Goal: Navigation & Orientation: Understand site structure

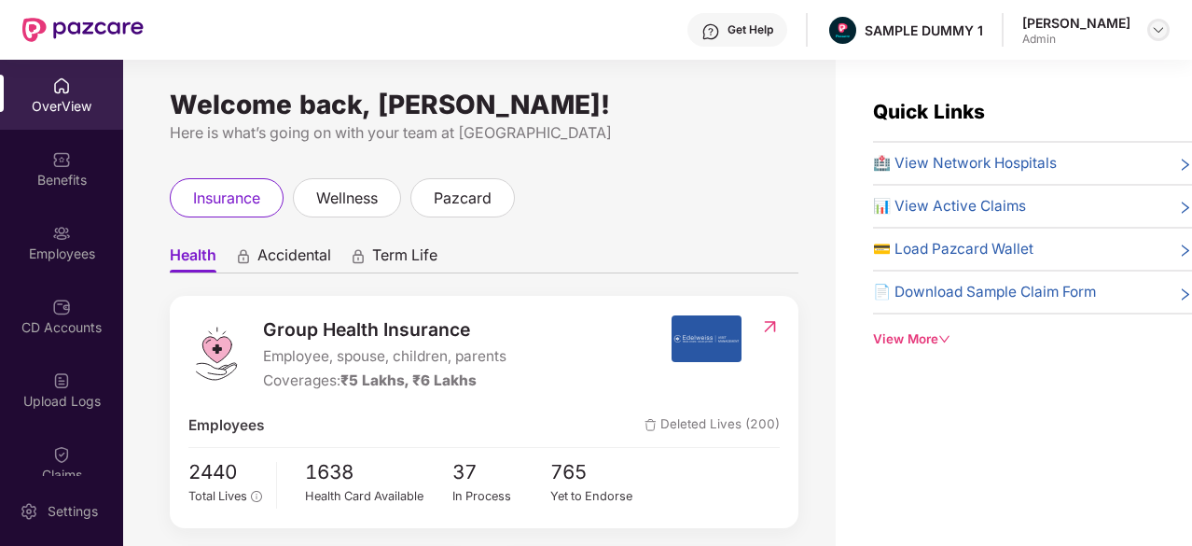
click at [1156, 29] on img at bounding box center [1158, 29] width 15 height 15
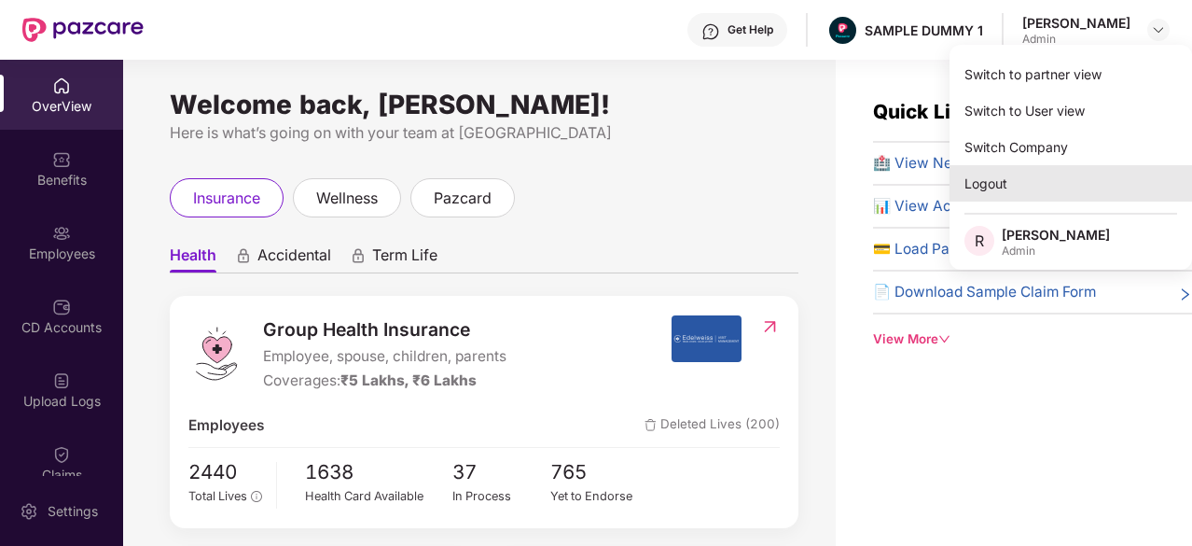
click at [1049, 184] on div "Logout" at bounding box center [1071, 183] width 243 height 36
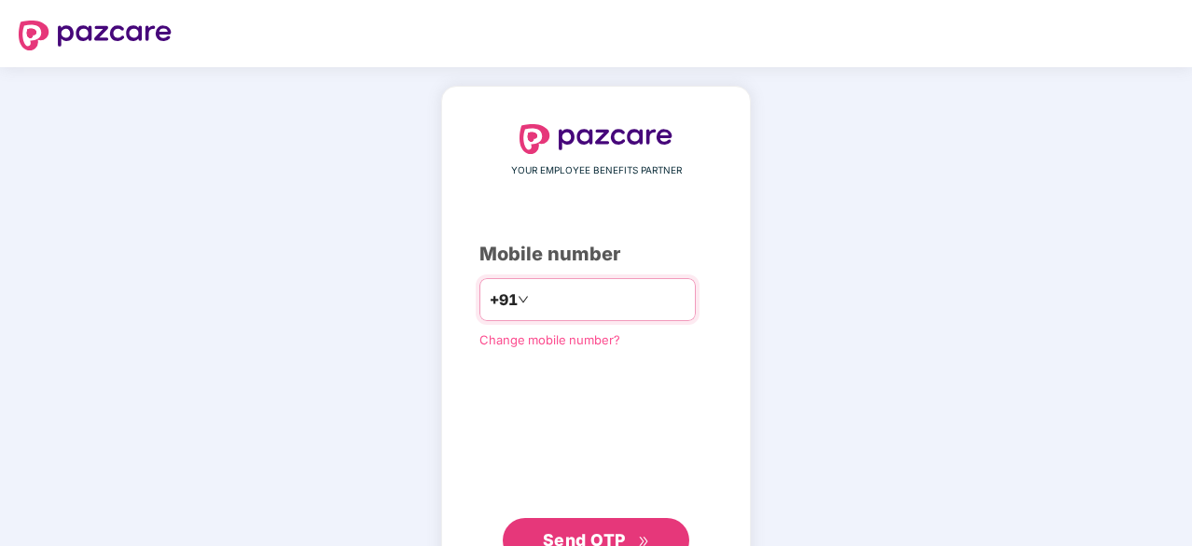
type input "**********"
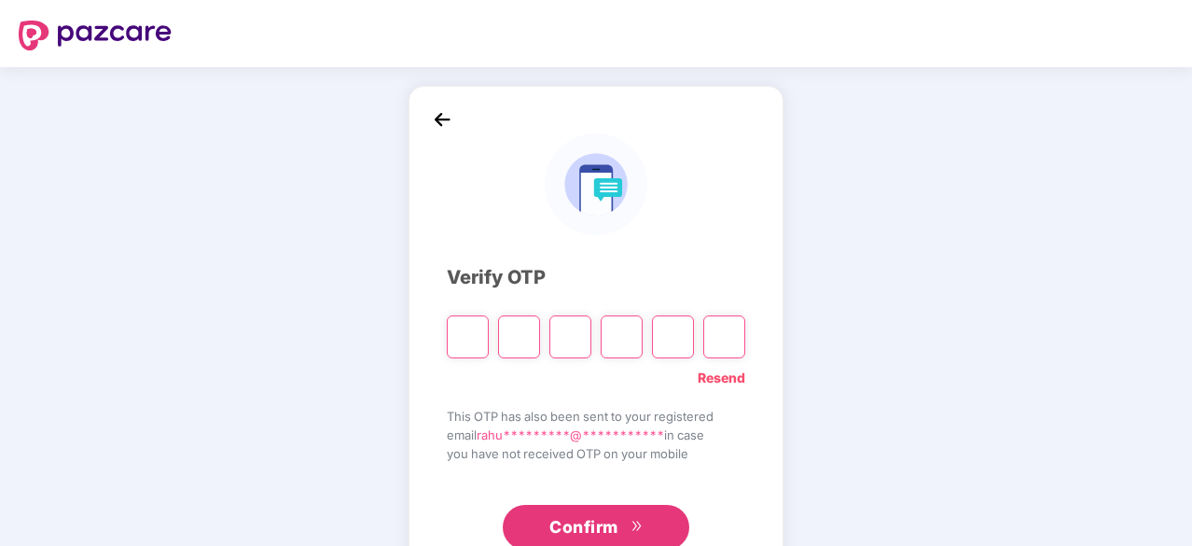
type input "*"
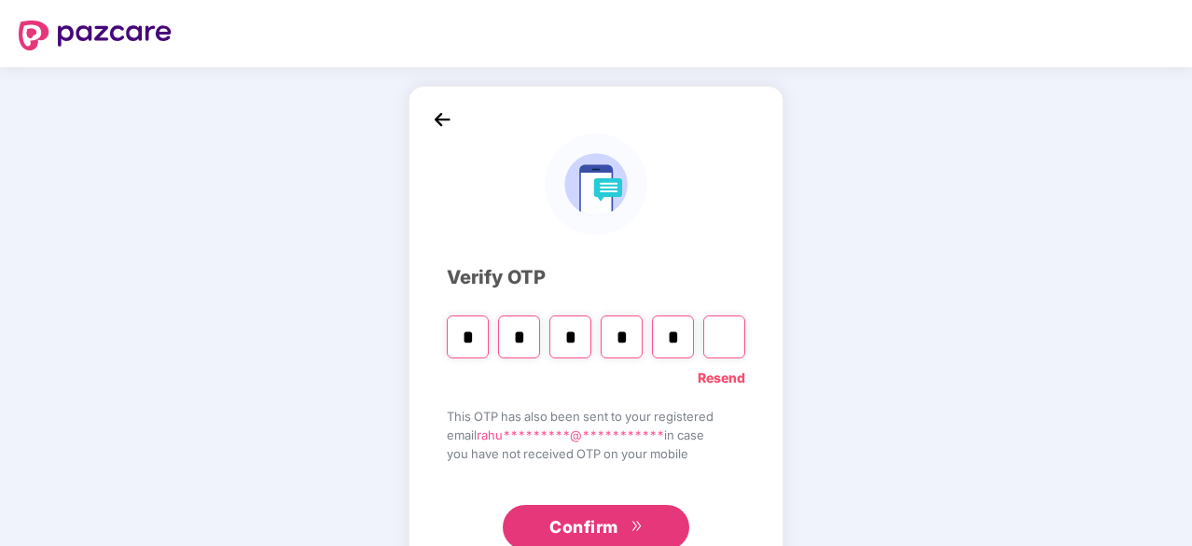
type input "*"
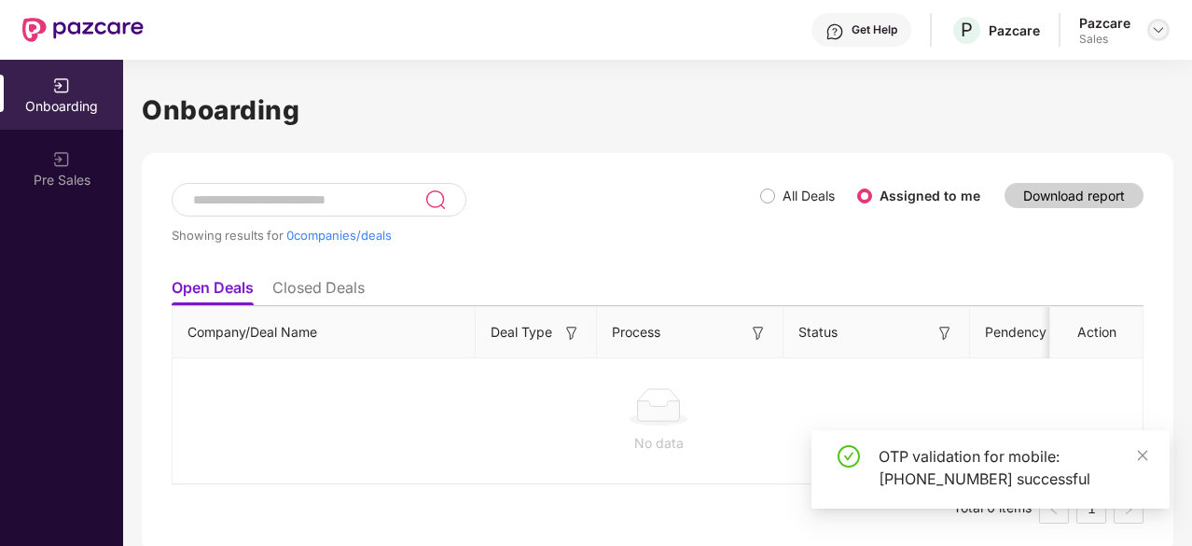
click at [1158, 29] on img at bounding box center [1158, 29] width 15 height 15
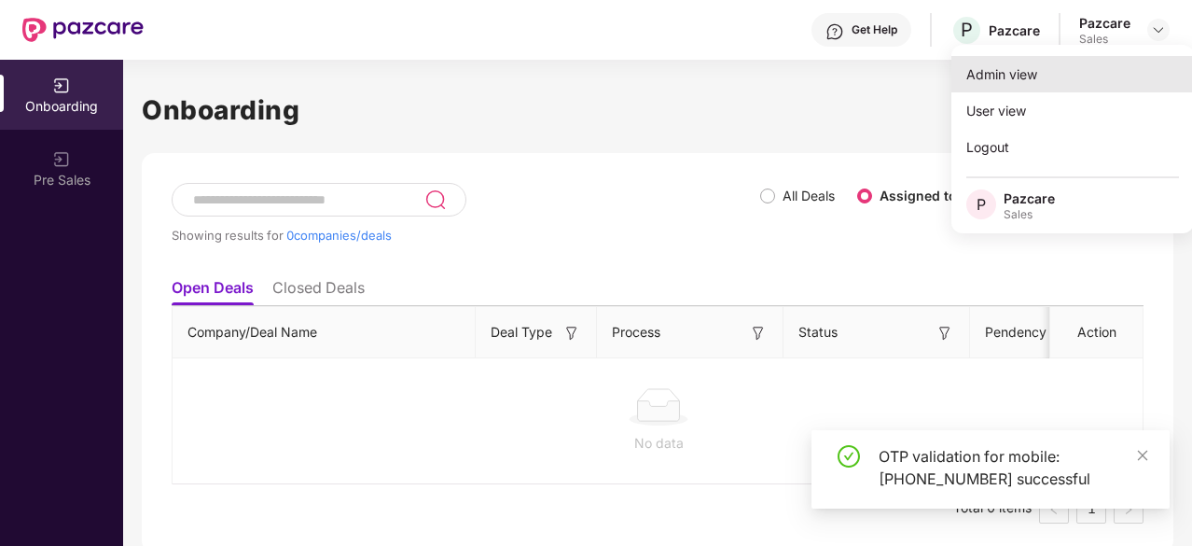
click at [1066, 66] on div "Admin view" at bounding box center [1073, 74] width 243 height 36
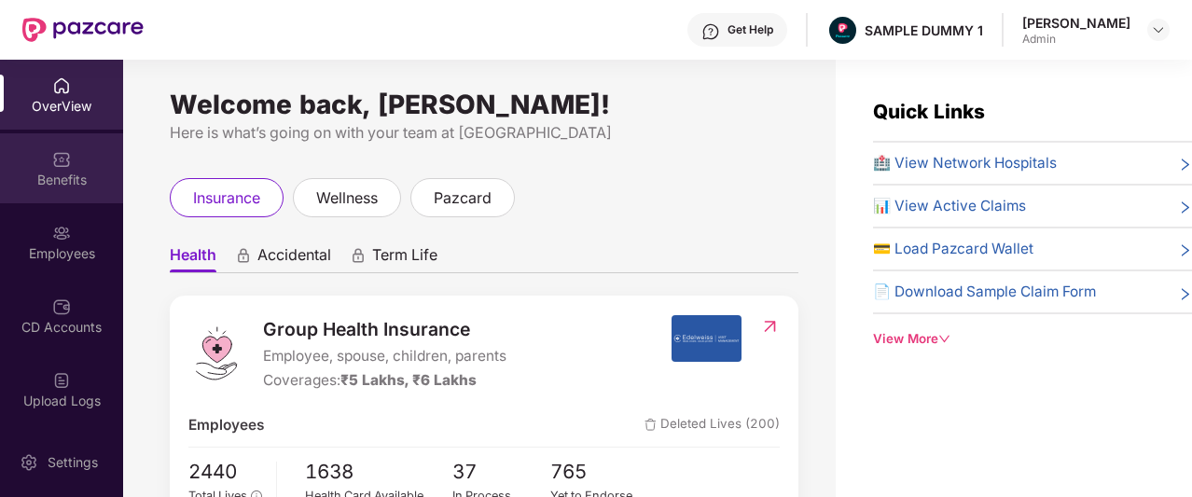
click at [77, 161] on div "Benefits" at bounding box center [61, 168] width 123 height 70
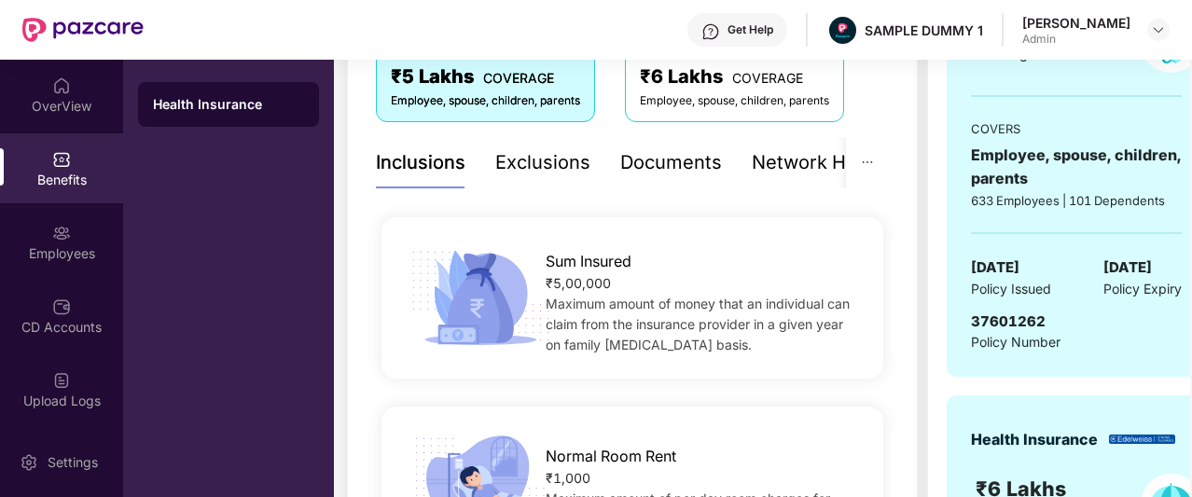
scroll to position [412, 0]
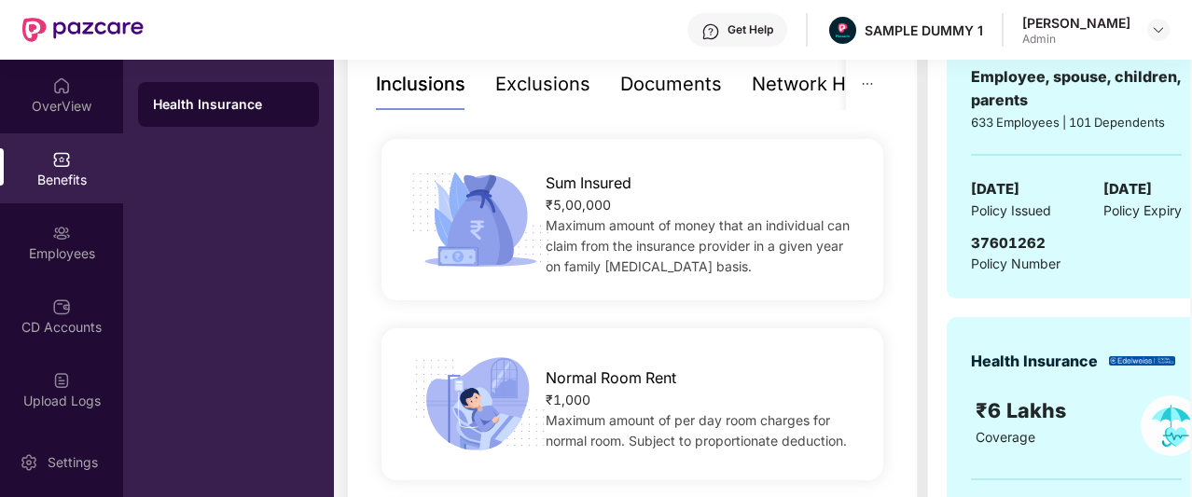
click at [556, 89] on div "Exclusions" at bounding box center [542, 84] width 95 height 29
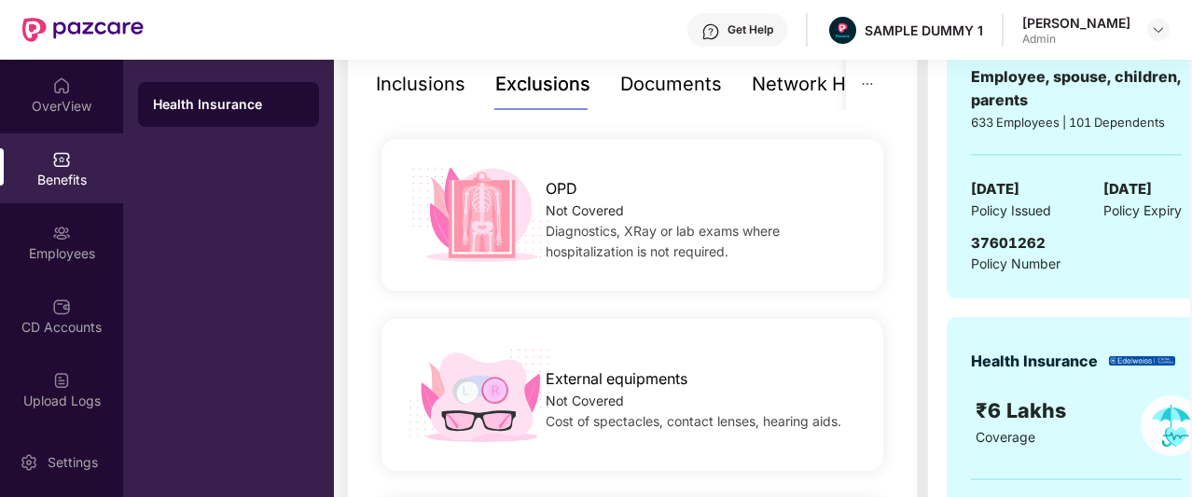
click at [445, 85] on div "Inclusions" at bounding box center [421, 84] width 90 height 29
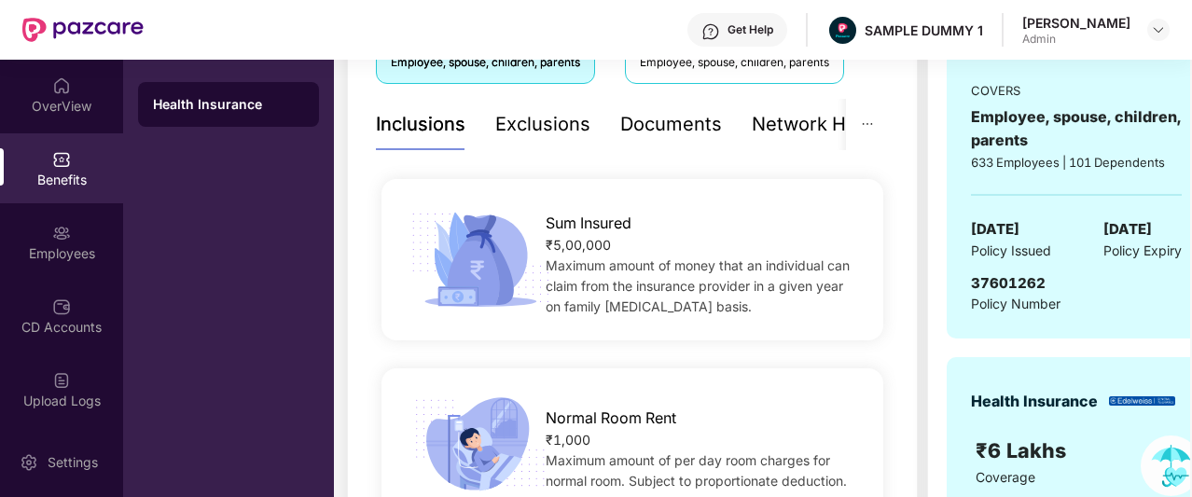
scroll to position [367, 0]
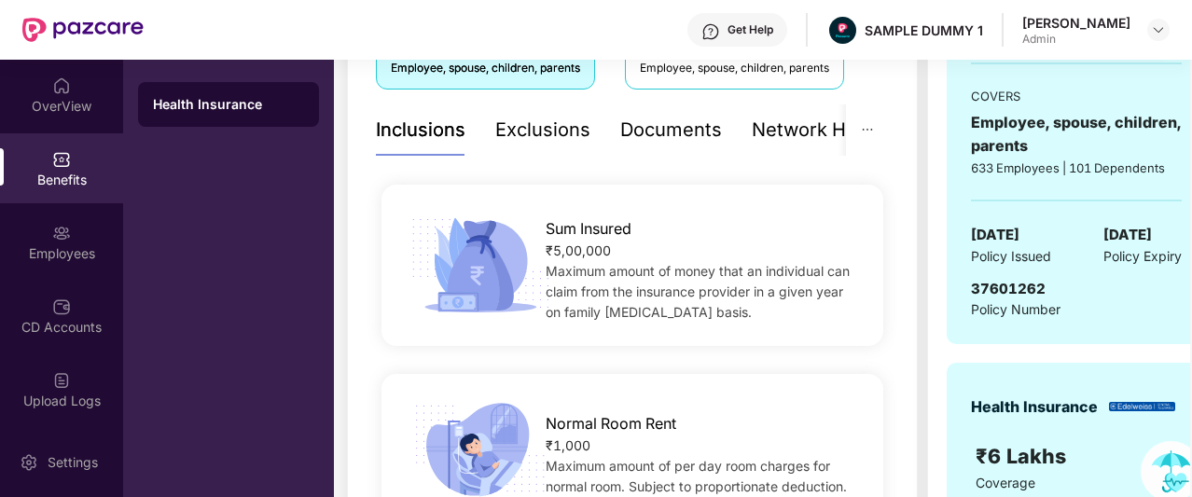
click at [551, 124] on div "Exclusions" at bounding box center [542, 130] width 95 height 29
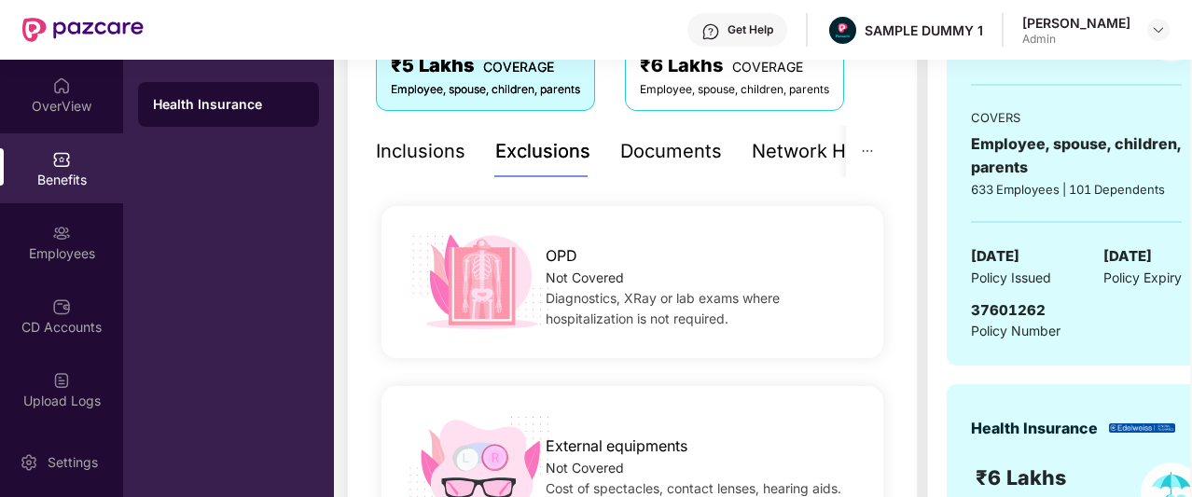
scroll to position [344, 0]
click at [686, 153] on div "Documents" at bounding box center [671, 152] width 102 height 29
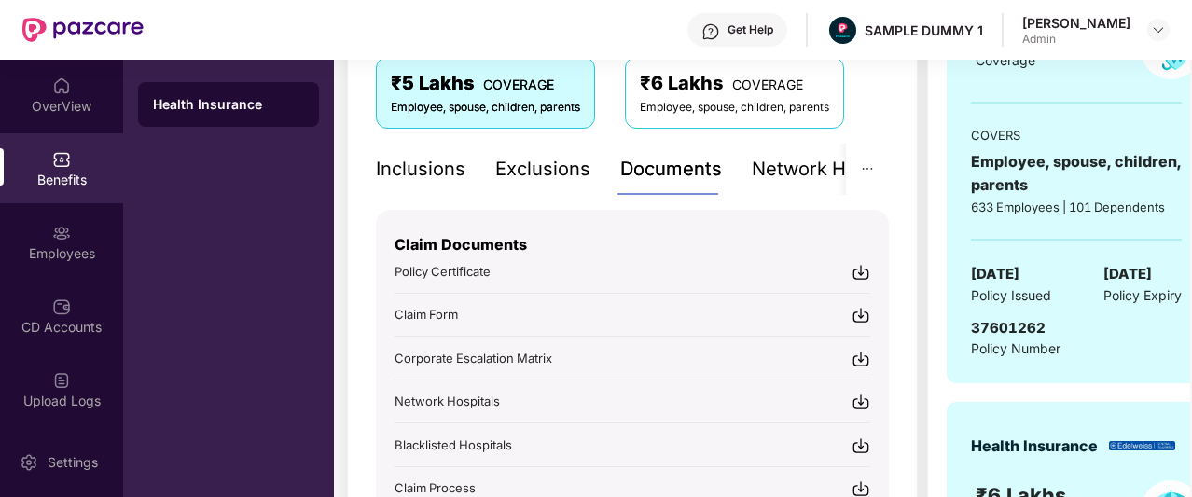
scroll to position [320, 0]
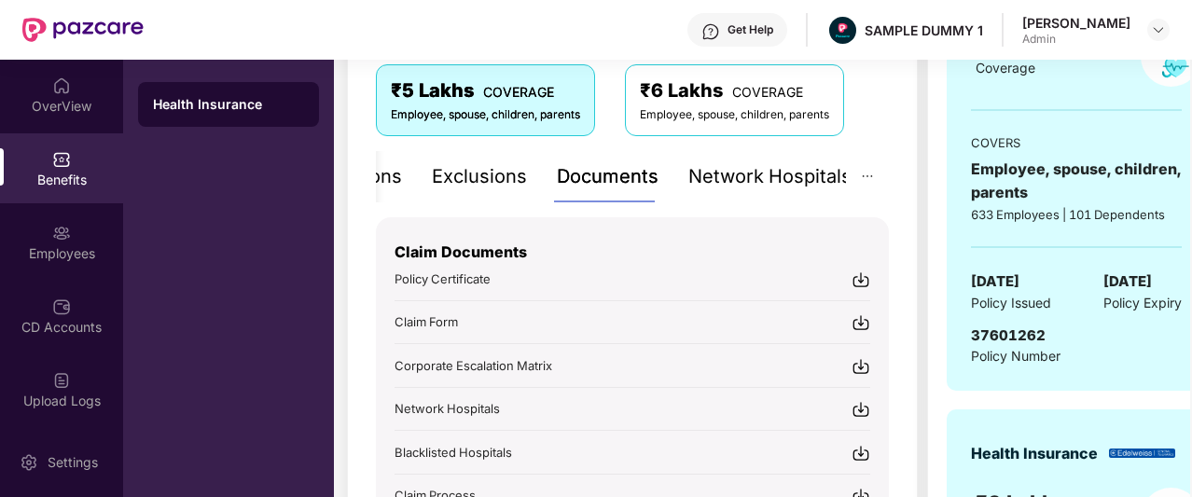
click at [785, 178] on div "Network Hospitals" at bounding box center [770, 176] width 163 height 29
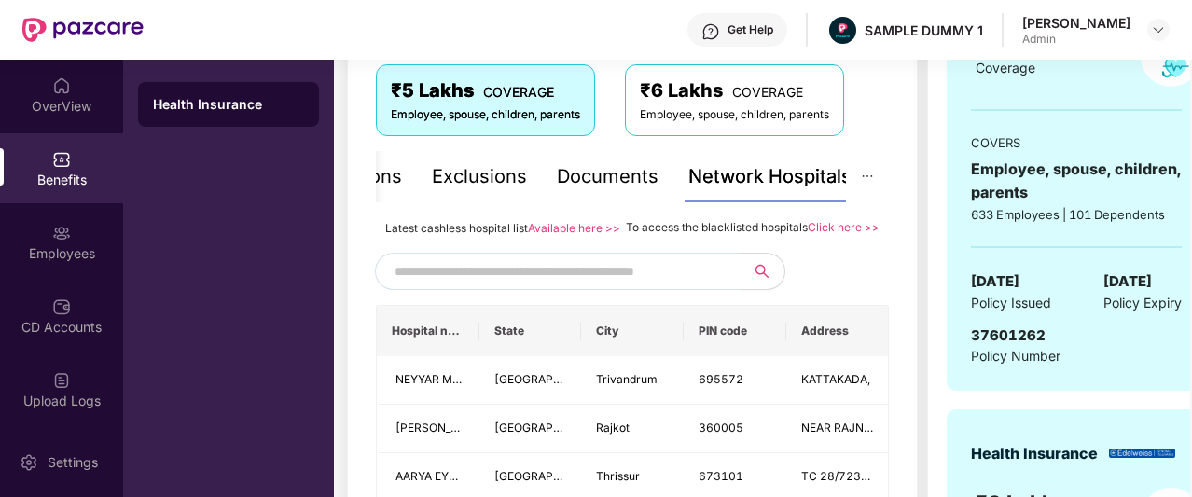
scroll to position [511, 0]
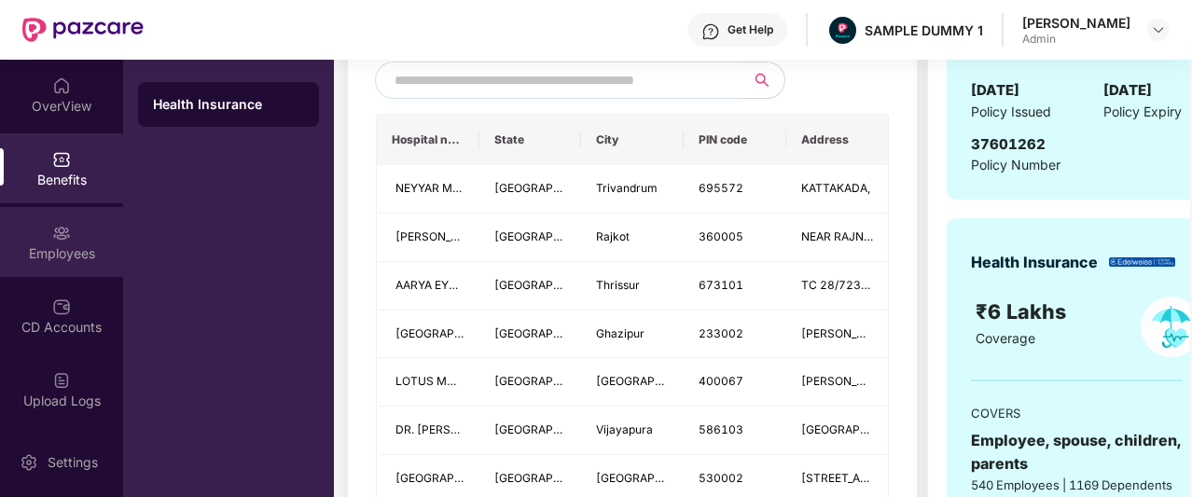
click at [54, 237] on img at bounding box center [61, 233] width 19 height 19
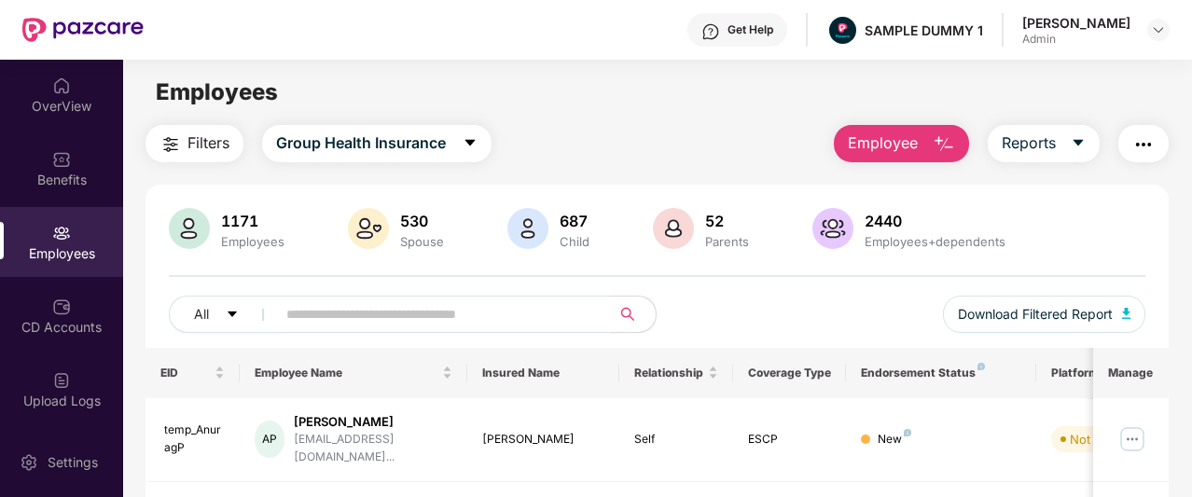
click at [885, 150] on span "Employee" at bounding box center [883, 143] width 70 height 23
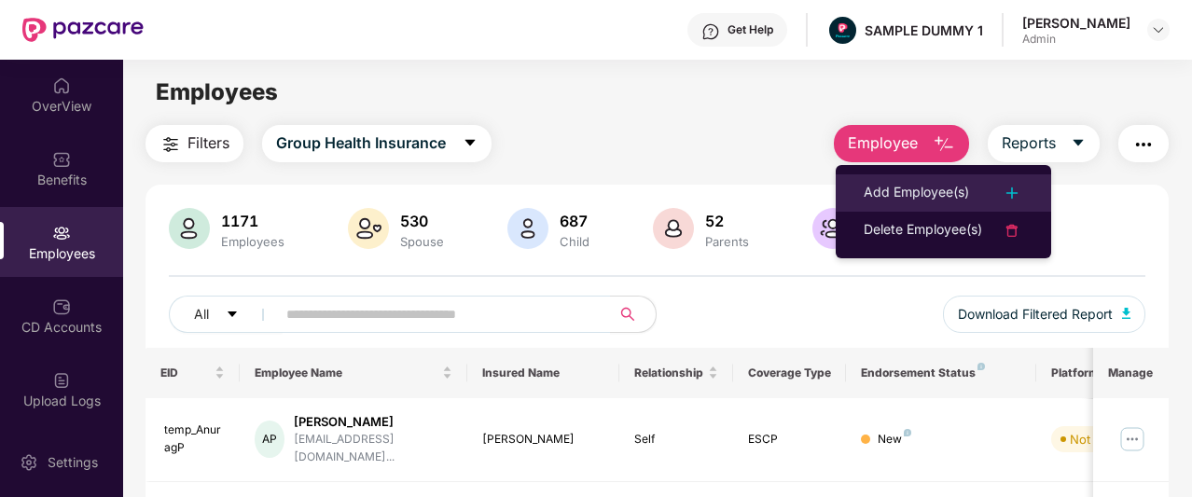
click at [910, 196] on div "Add Employee(s)" at bounding box center [916, 193] width 105 height 22
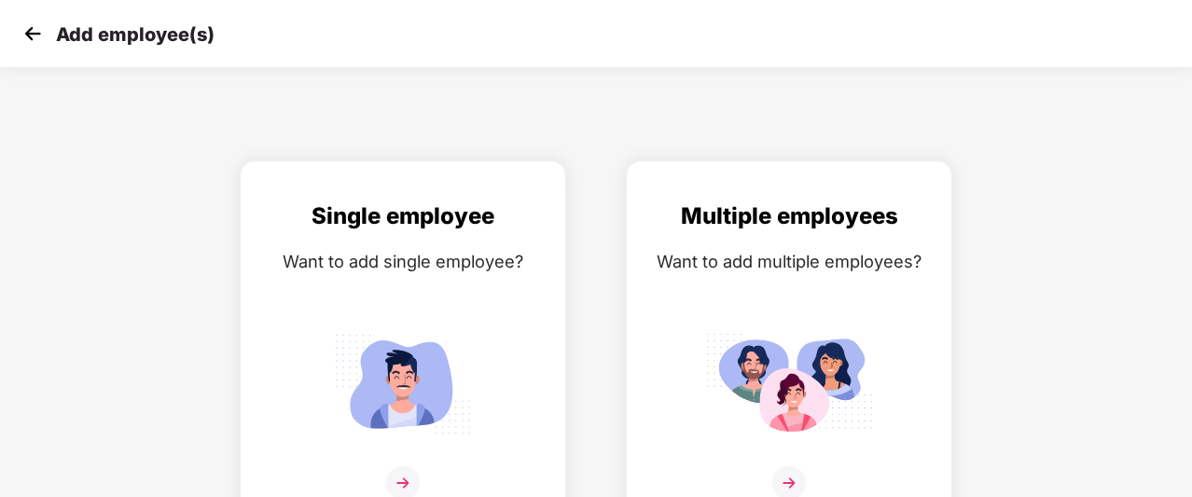
scroll to position [30, 0]
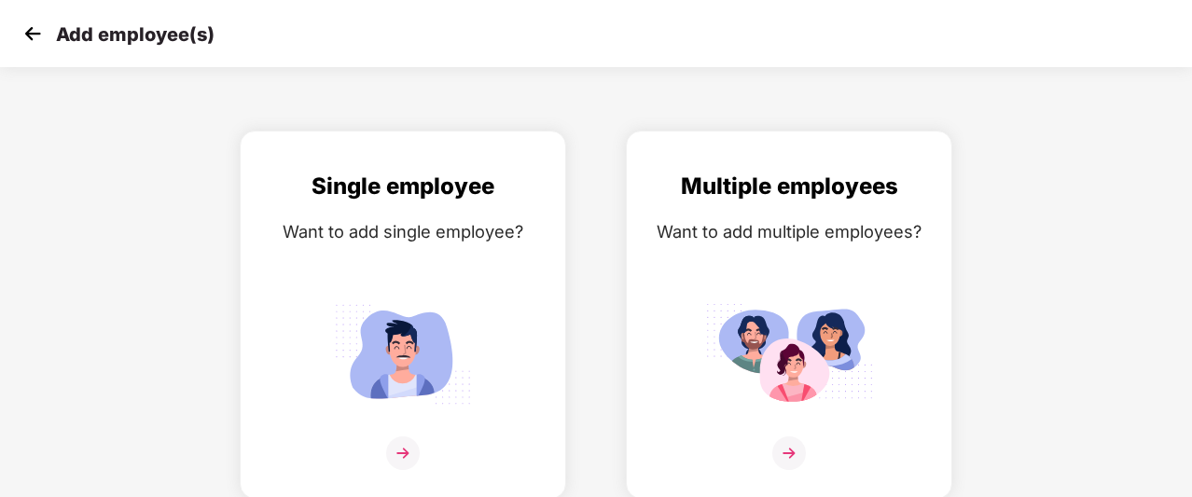
click at [27, 29] on img at bounding box center [33, 34] width 28 height 28
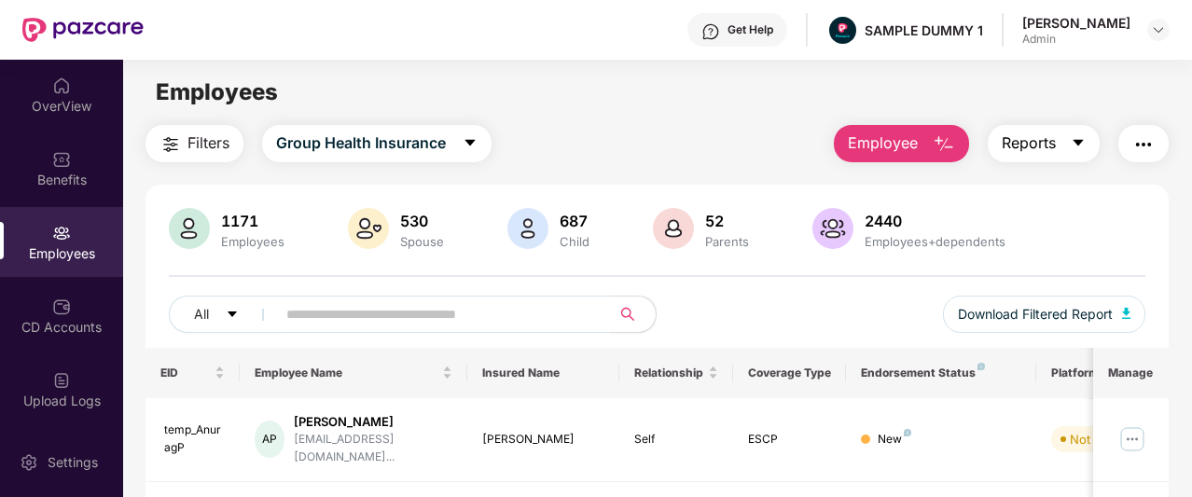
click at [1047, 139] on span "Reports" at bounding box center [1029, 143] width 54 height 23
click at [759, 131] on div "Filters Group Health Insurance Employee Reports" at bounding box center [657, 143] width 1023 height 37
click at [1164, 148] on button "button" at bounding box center [1144, 143] width 50 height 37
click at [743, 104] on div "Employees" at bounding box center [657, 92] width 1068 height 35
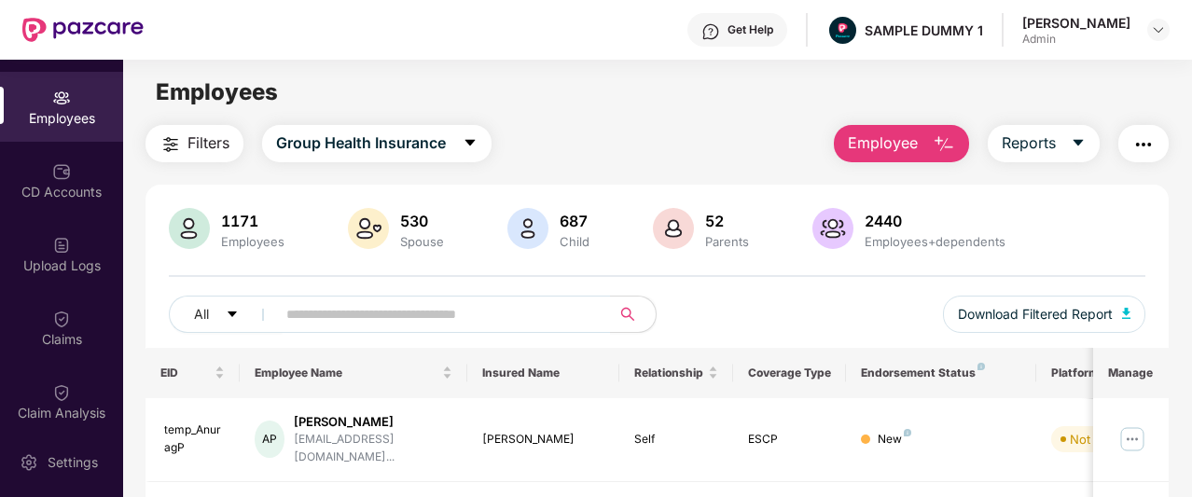
scroll to position [138, 0]
click at [53, 176] on img at bounding box center [61, 169] width 19 height 19
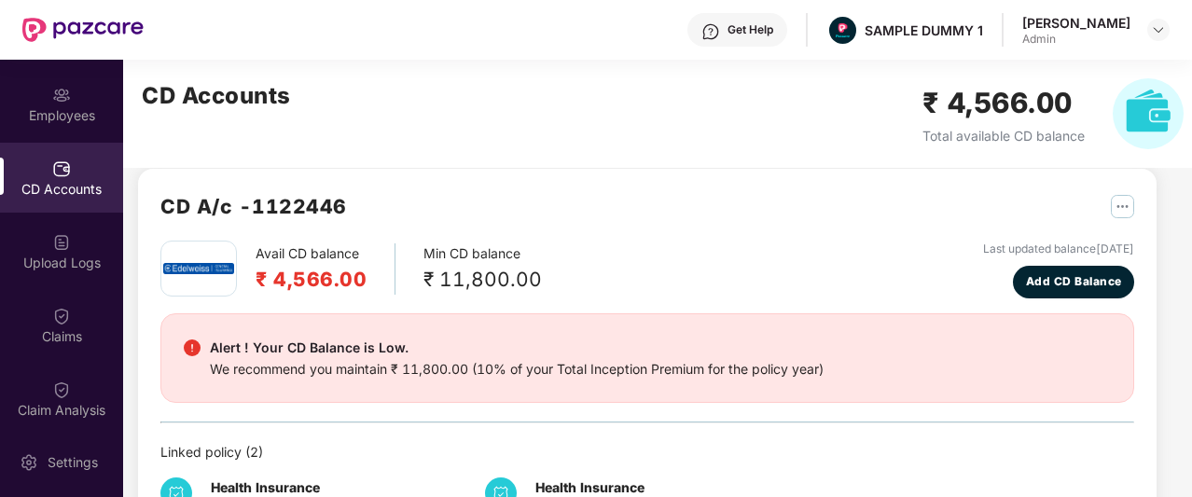
scroll to position [13, 0]
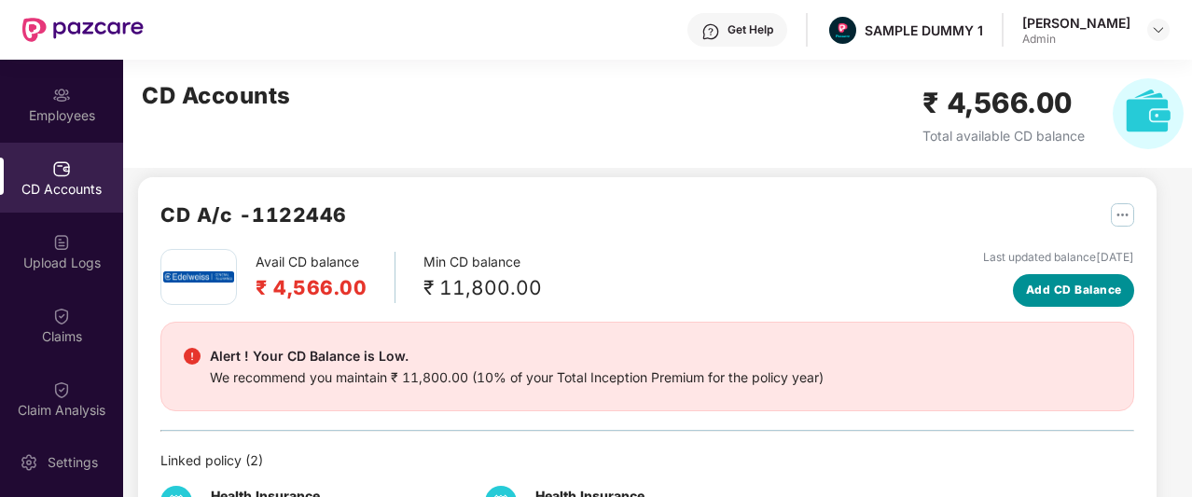
click at [1049, 290] on span "Add CD Balance" at bounding box center [1074, 291] width 96 height 18
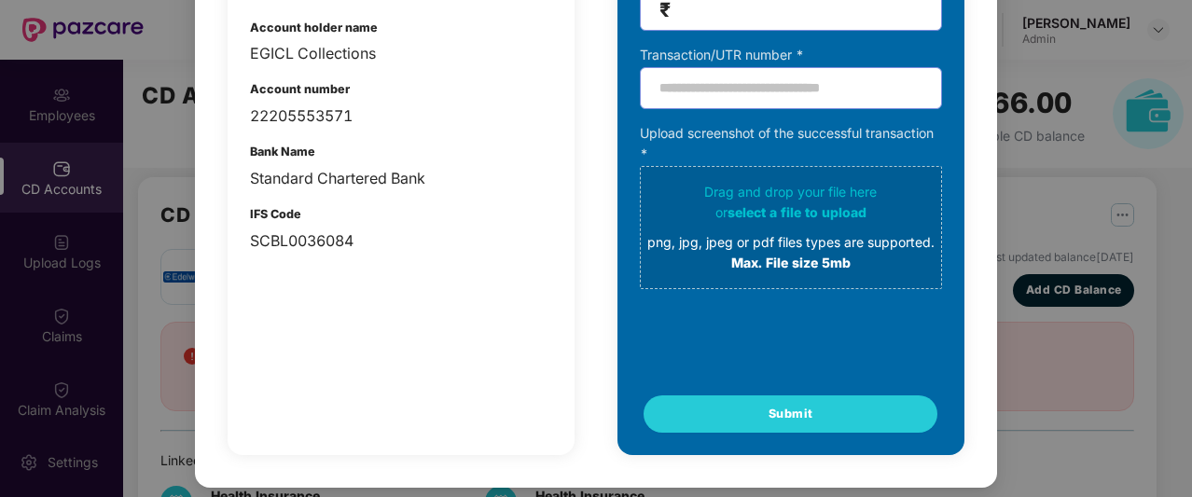
scroll to position [0, 0]
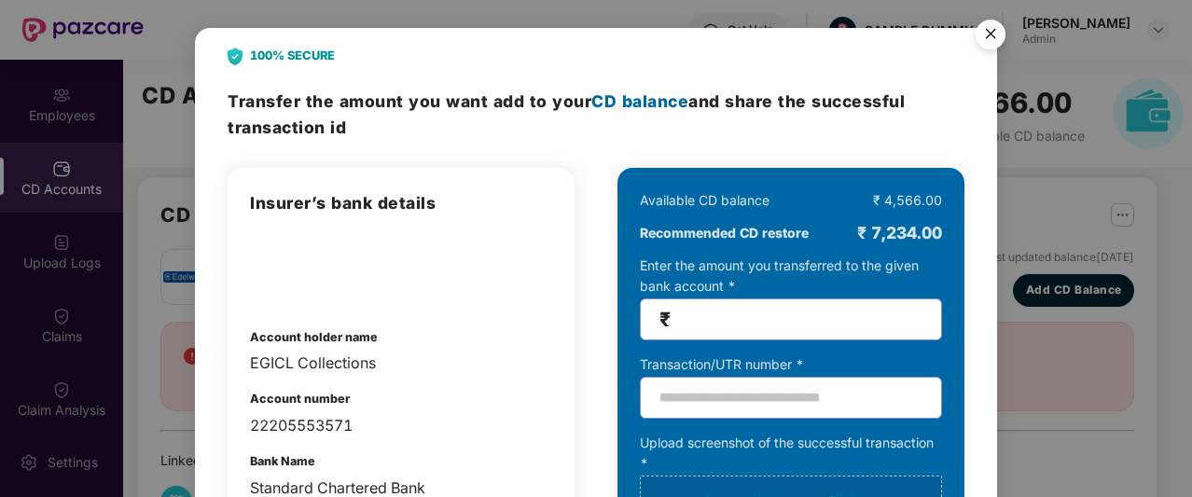
click at [988, 34] on img "Close" at bounding box center [991, 37] width 52 height 52
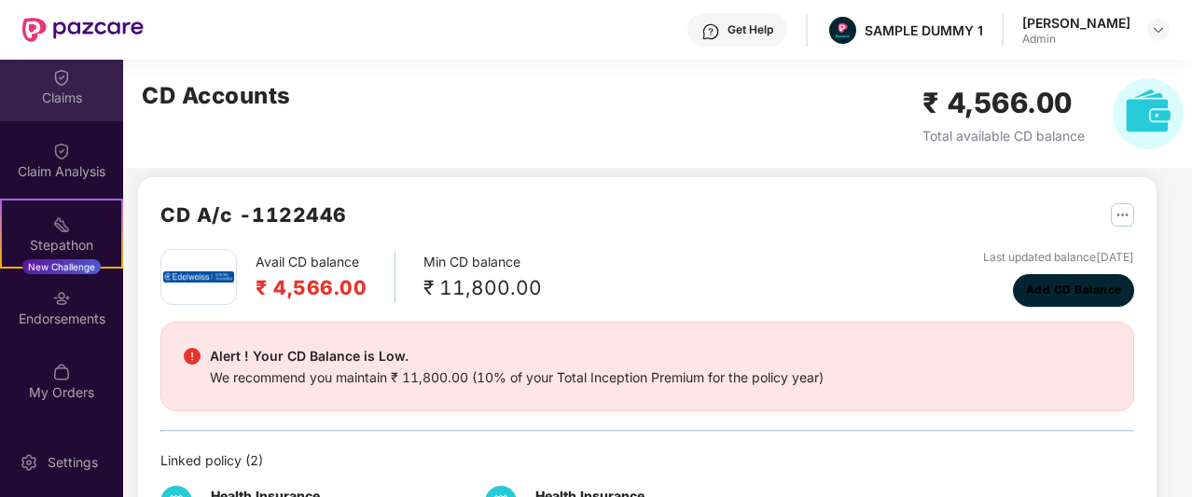
scroll to position [442, 0]
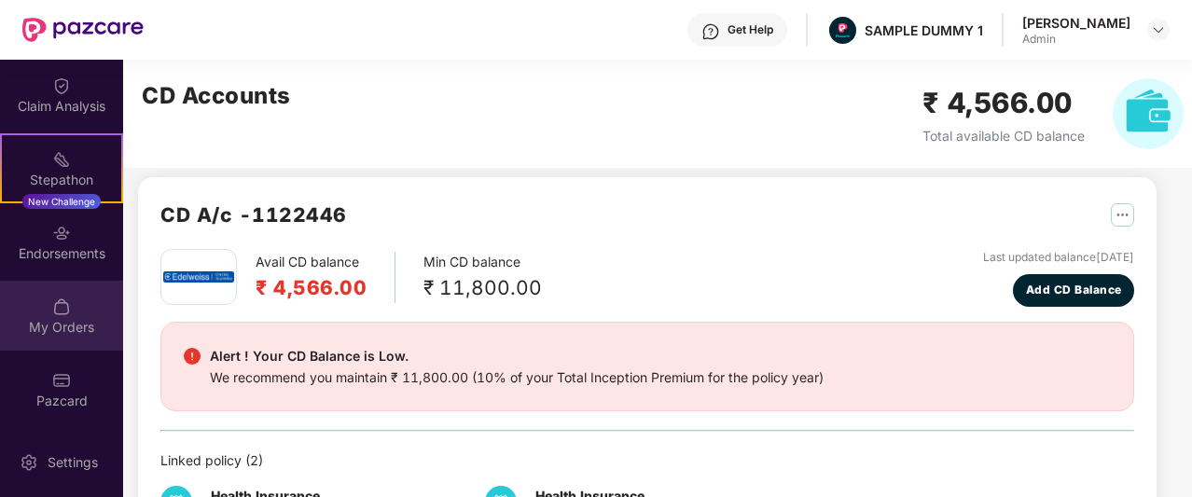
click at [66, 311] on img at bounding box center [61, 307] width 19 height 19
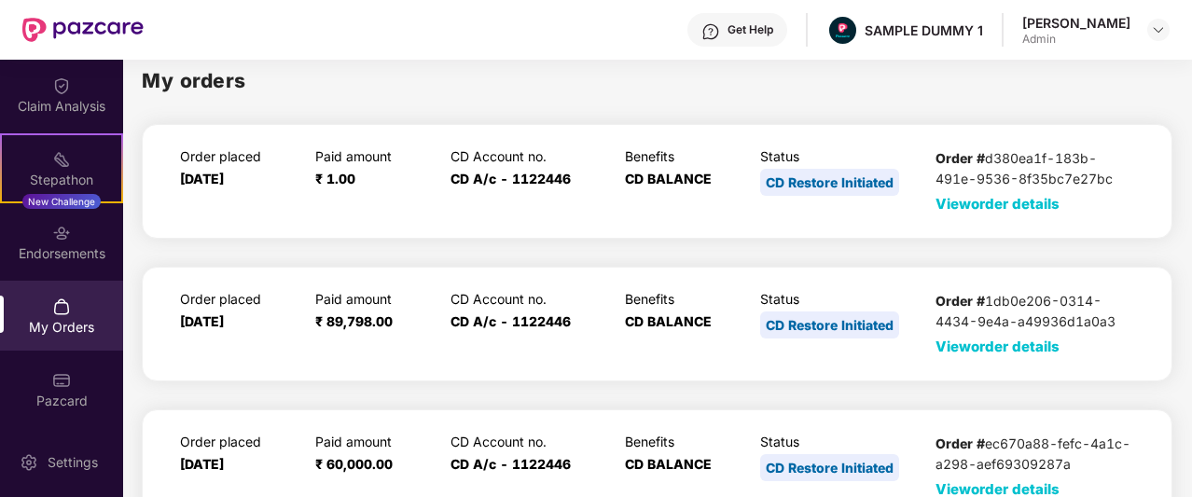
click at [981, 201] on span "View order details" at bounding box center [998, 204] width 124 height 18
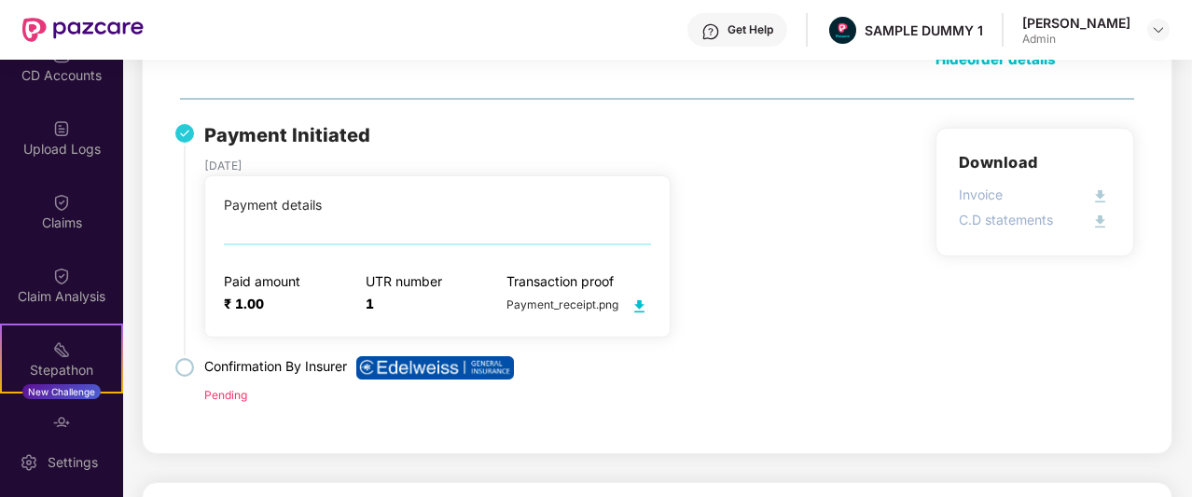
scroll to position [250, 0]
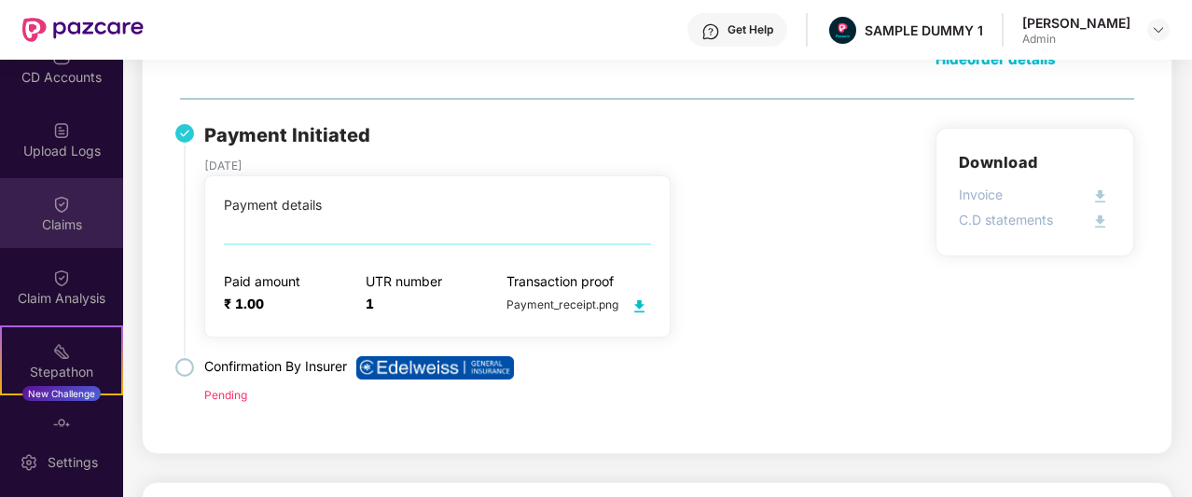
click at [65, 232] on div "Claims" at bounding box center [61, 225] width 123 height 19
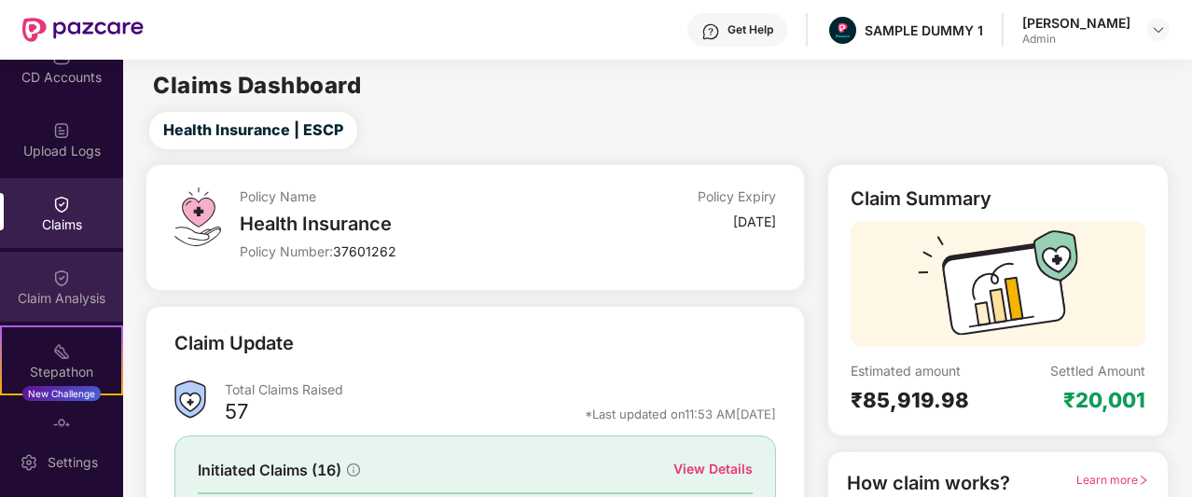
click at [73, 289] on div "Claim Analysis" at bounding box center [61, 298] width 123 height 19
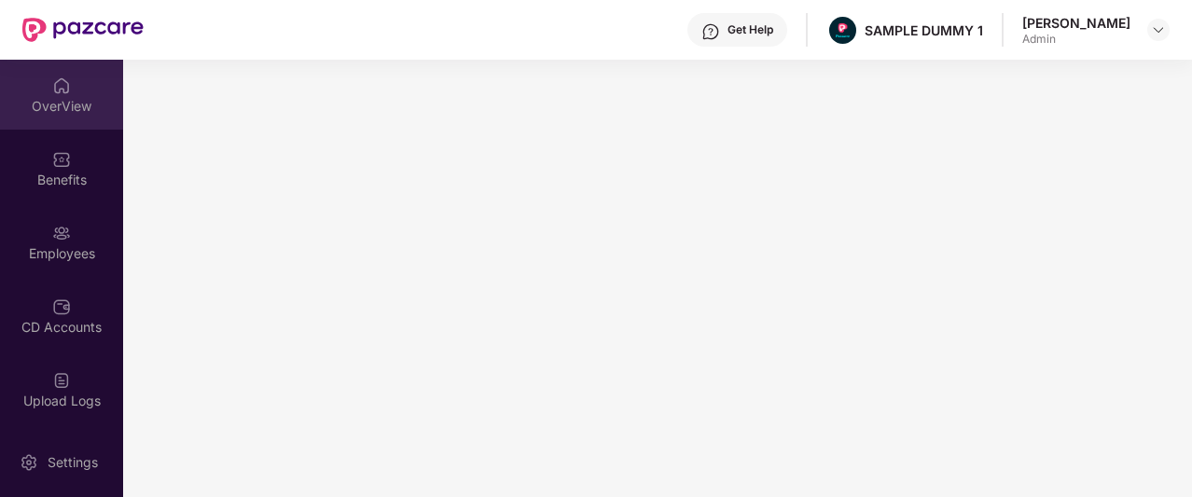
click at [53, 103] on div "OverView" at bounding box center [61, 106] width 123 height 19
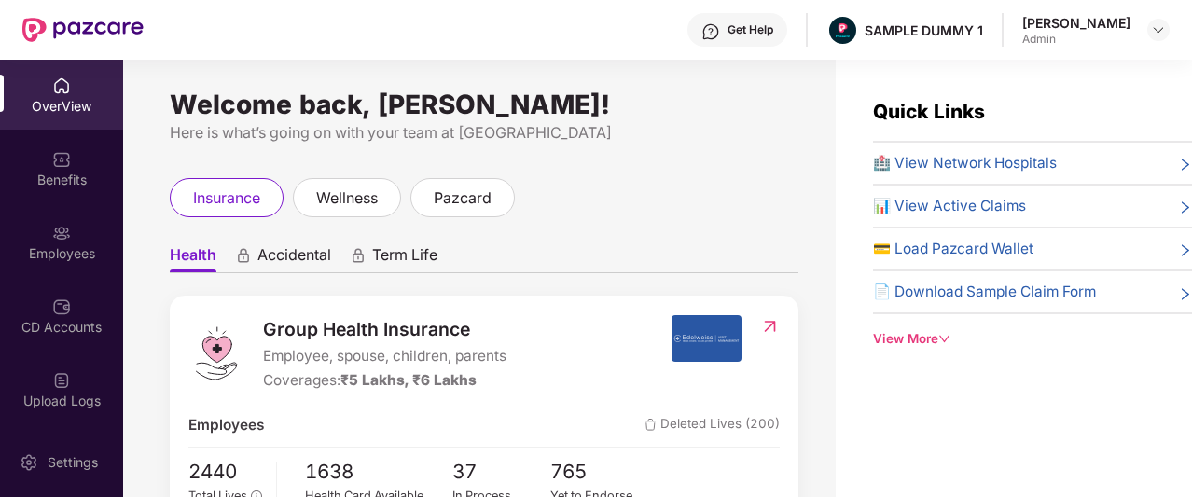
click at [773, 33] on div "Get Help" at bounding box center [751, 29] width 46 height 15
click at [555, 46] on div "Get Help SAMPLE DUMMY 1 [PERSON_NAME]" at bounding box center [657, 30] width 1026 height 60
